Goal: Use online tool/utility: Utilize a website feature to perform a specific function

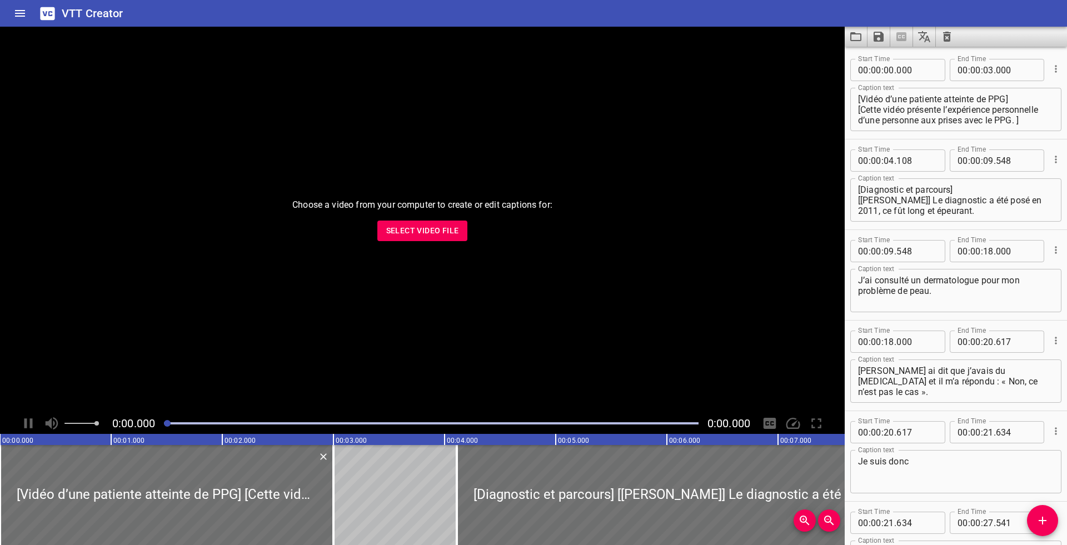
scroll to position [2543, 0]
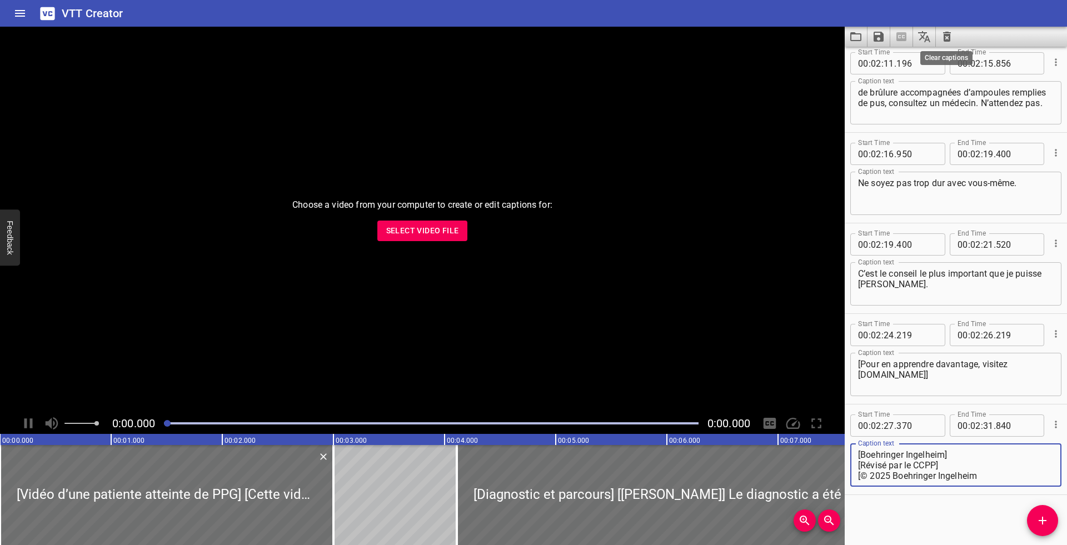
click at [948, 35] on icon "Clear captions" at bounding box center [947, 37] width 8 height 10
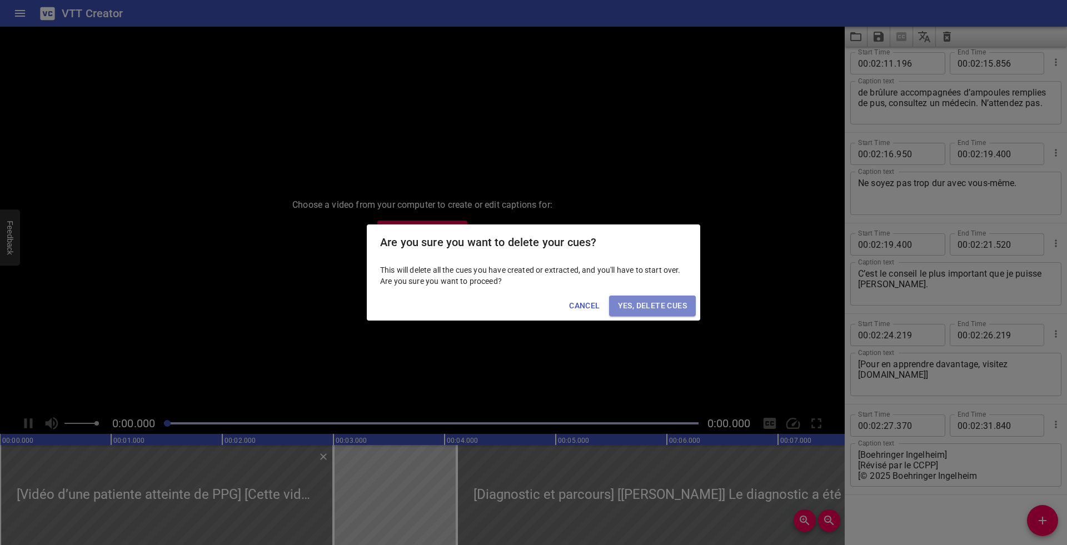
drag, startPoint x: 648, startPoint y: 300, endPoint x: 705, endPoint y: 298, distance: 56.1
click at [649, 300] on span "Yes, Delete Cues" at bounding box center [652, 306] width 69 height 14
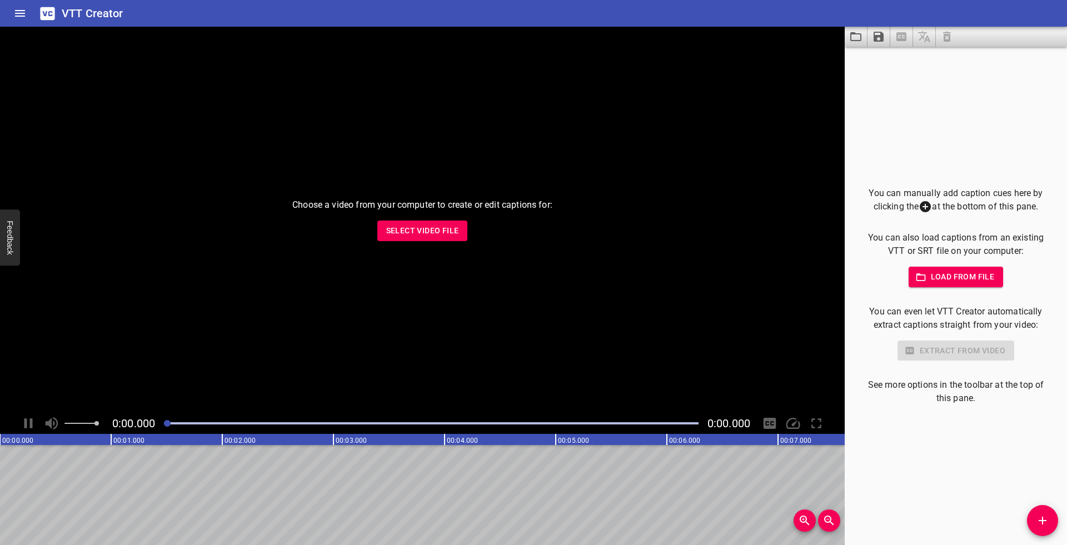
click at [967, 287] on div "You can manually add caption cues here by clicking the at the bottom of this pa…" at bounding box center [955, 296] width 187 height 219
click at [971, 279] on span "Load from file" at bounding box center [955, 277] width 77 height 14
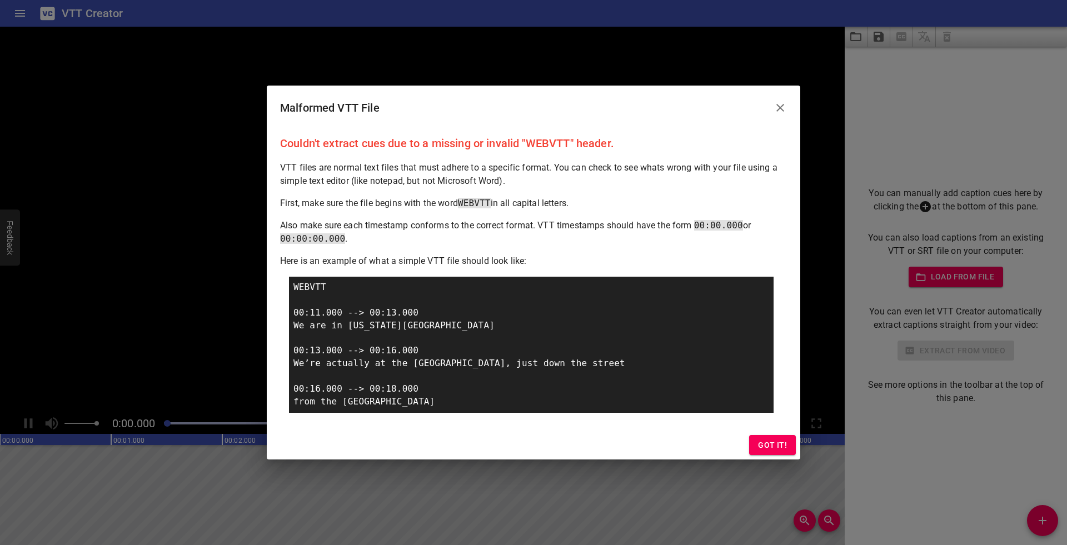
click at [778, 440] on span "Got it!" at bounding box center [772, 445] width 29 height 14
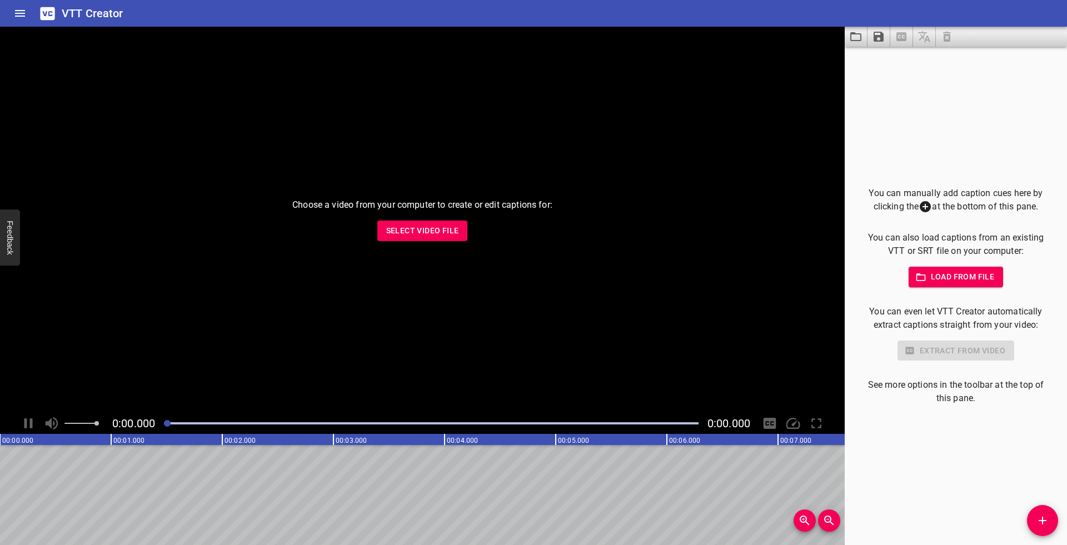
click at [983, 271] on span "Load from file" at bounding box center [955, 277] width 77 height 14
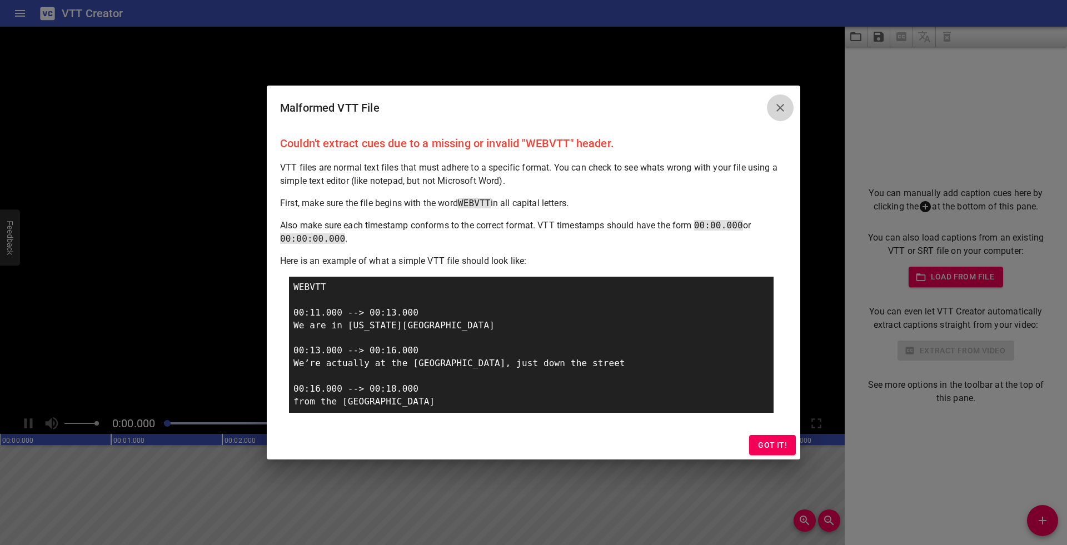
click at [780, 108] on icon "Close" at bounding box center [780, 108] width 8 height 8
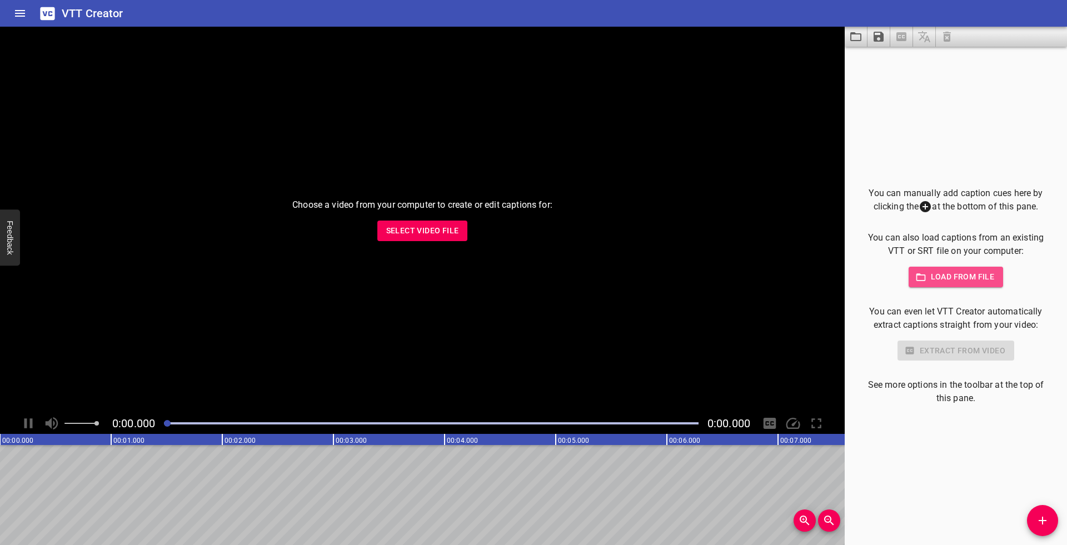
click at [935, 273] on span "Load from file" at bounding box center [955, 277] width 77 height 14
click at [959, 277] on span "Load from file" at bounding box center [955, 277] width 77 height 14
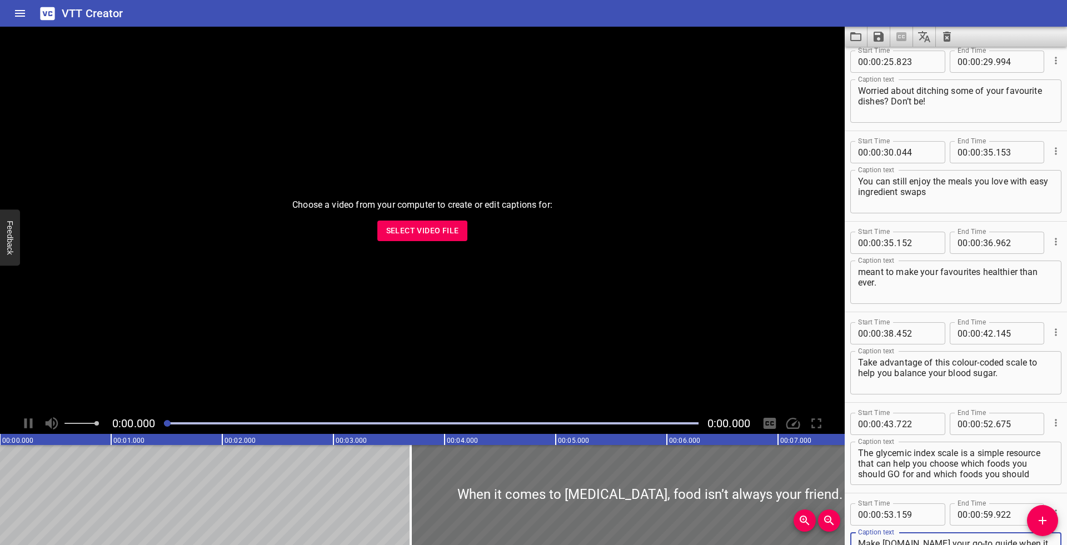
scroll to position [369, 0]
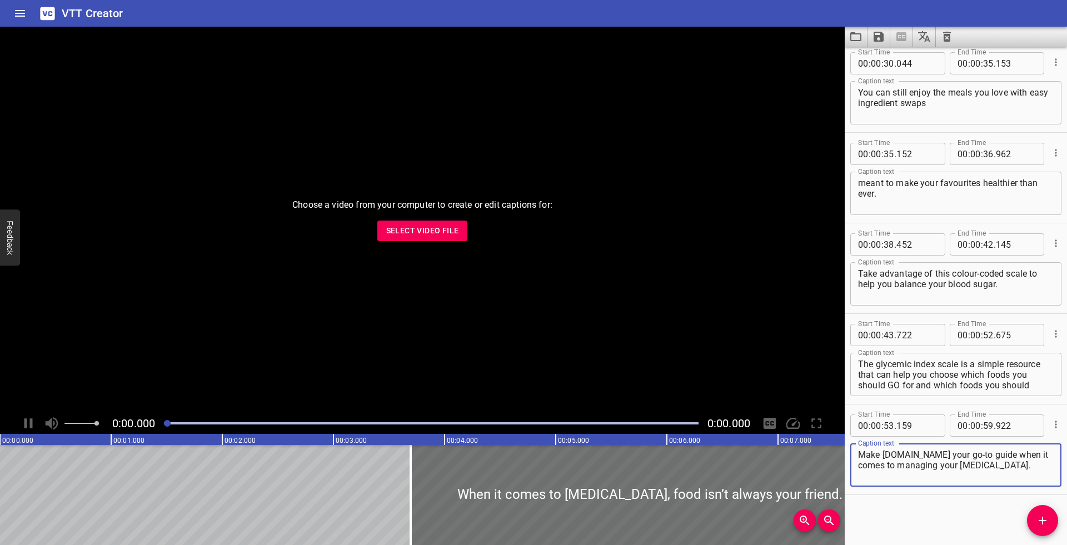
click at [880, 38] on icon "Save captions to file" at bounding box center [878, 36] width 13 height 13
click at [897, 59] on li "Save to VTT file" at bounding box center [908, 61] width 82 height 20
click at [947, 37] on icon "Clear captions" at bounding box center [946, 36] width 13 height 13
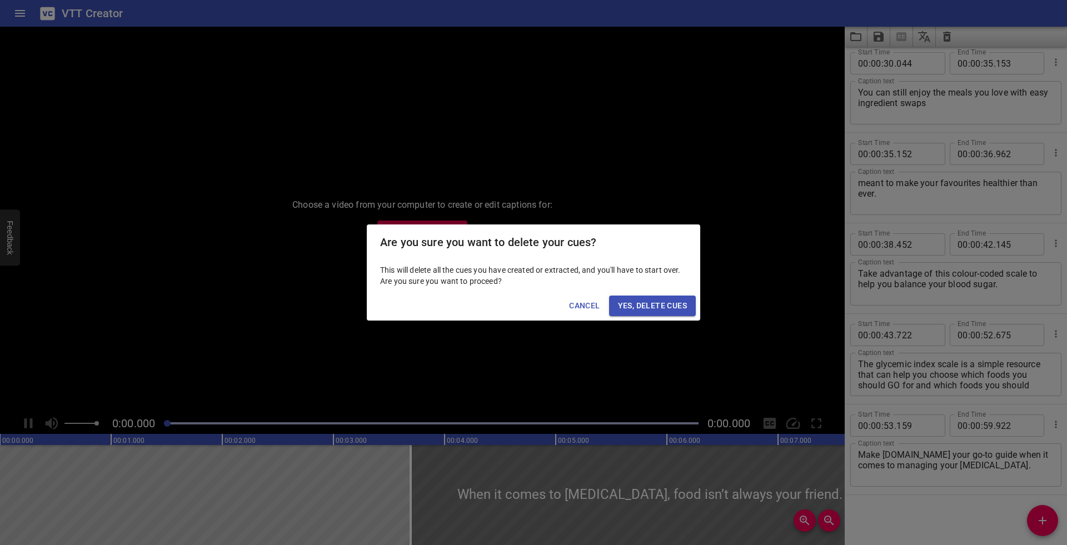
click at [667, 307] on span "Yes, Delete Cues" at bounding box center [652, 306] width 69 height 14
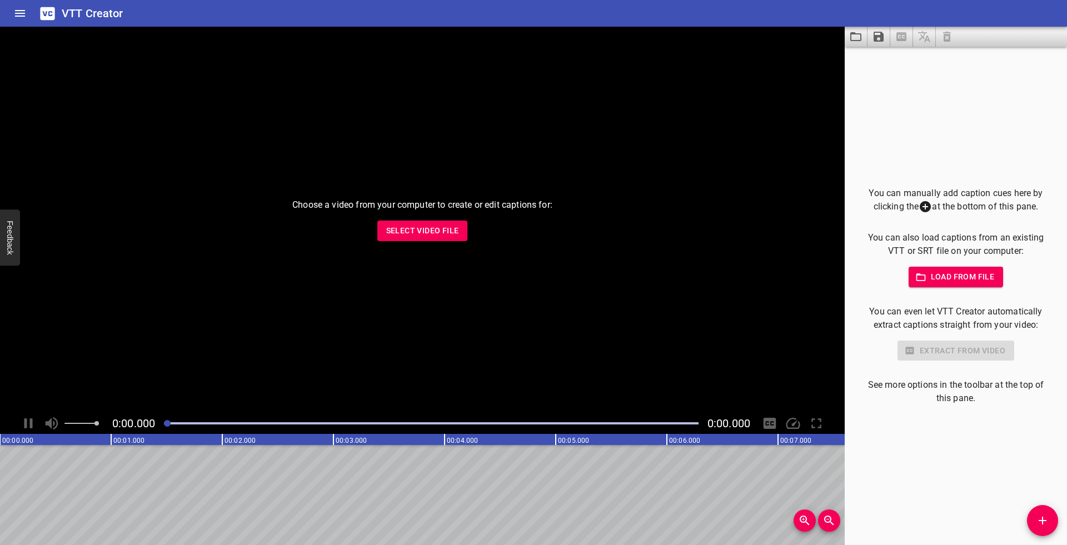
click at [958, 278] on span "Load from file" at bounding box center [955, 277] width 77 height 14
click at [951, 283] on span "Load from file" at bounding box center [955, 277] width 77 height 14
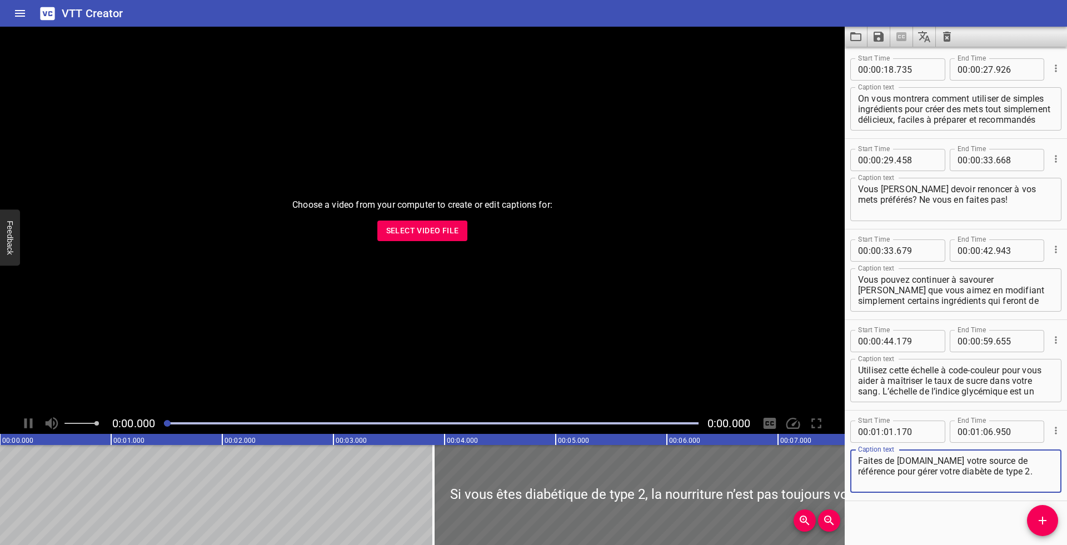
scroll to position [188, 0]
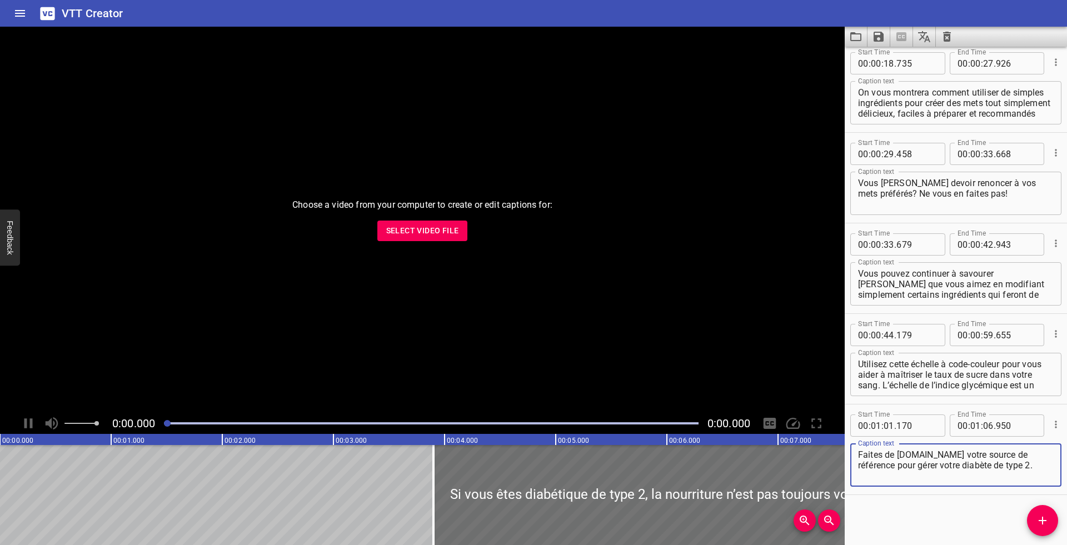
click at [878, 38] on icon "Save captions to file" at bounding box center [878, 36] width 13 height 13
click at [908, 60] on li "Save to VTT file" at bounding box center [908, 61] width 82 height 20
